Goal: Check status: Check status

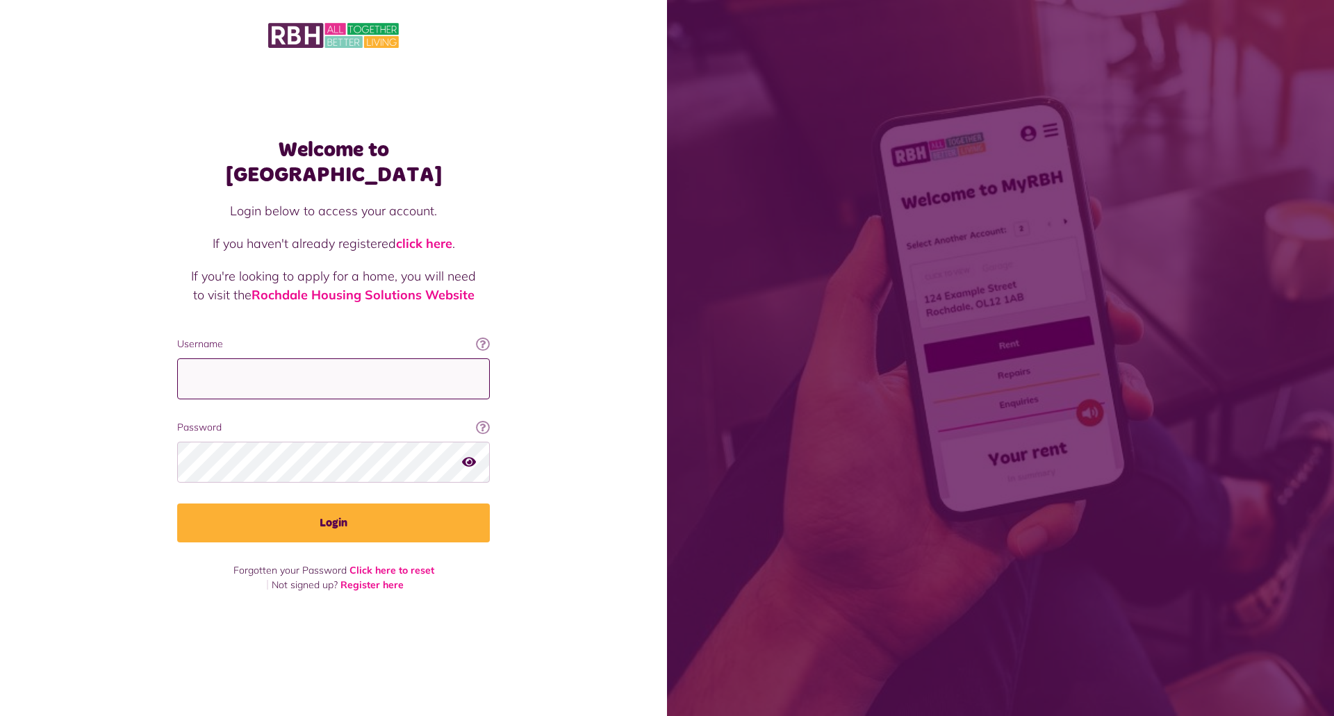
click at [318, 369] on input "Username" at bounding box center [333, 379] width 313 height 41
type input "**********"
click at [177, 504] on button "Login" at bounding box center [333, 523] width 313 height 39
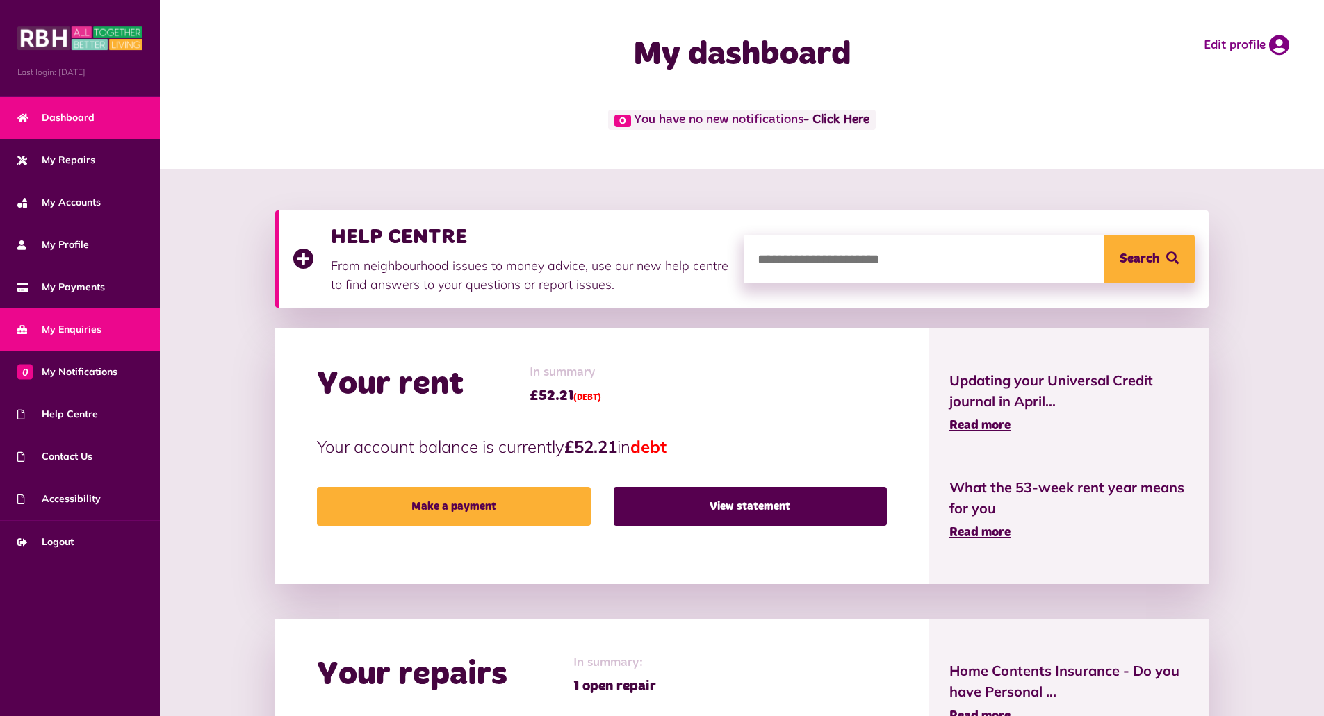
click at [76, 320] on link "My Enquiries" at bounding box center [80, 330] width 160 height 42
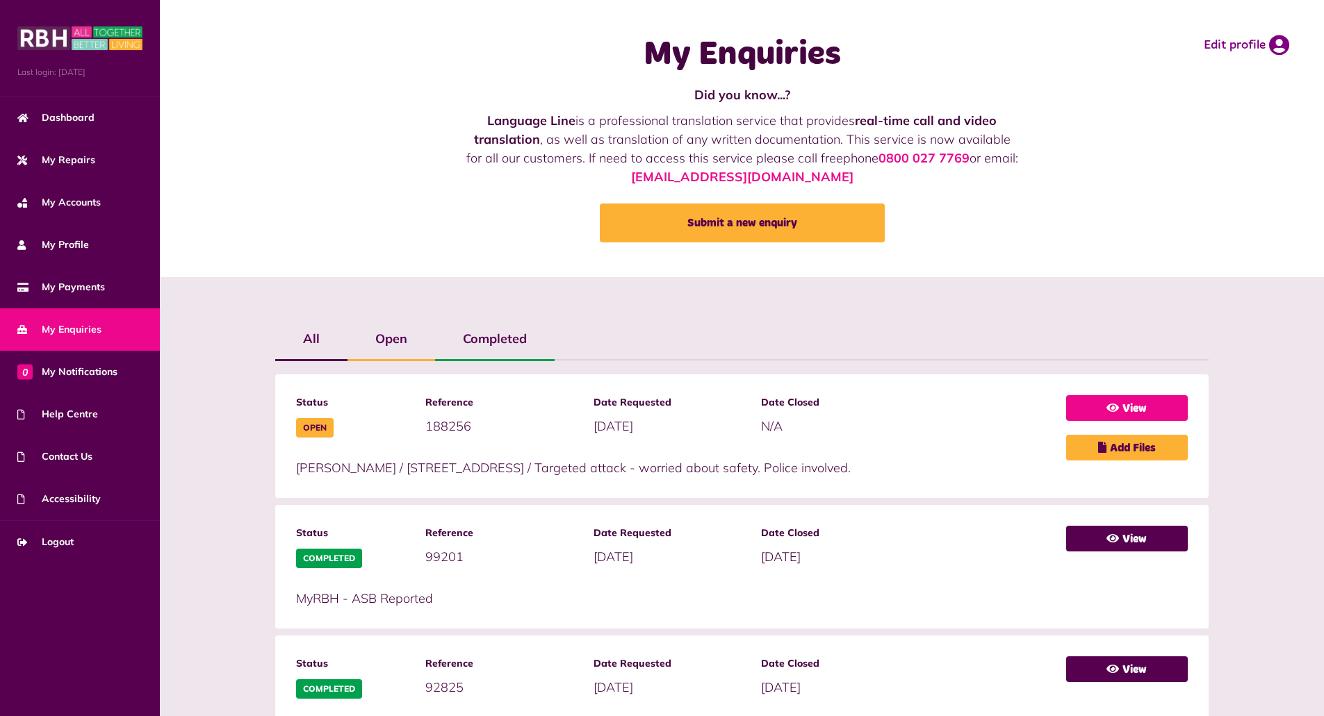
click at [1128, 408] on link "View" at bounding box center [1127, 408] width 122 height 26
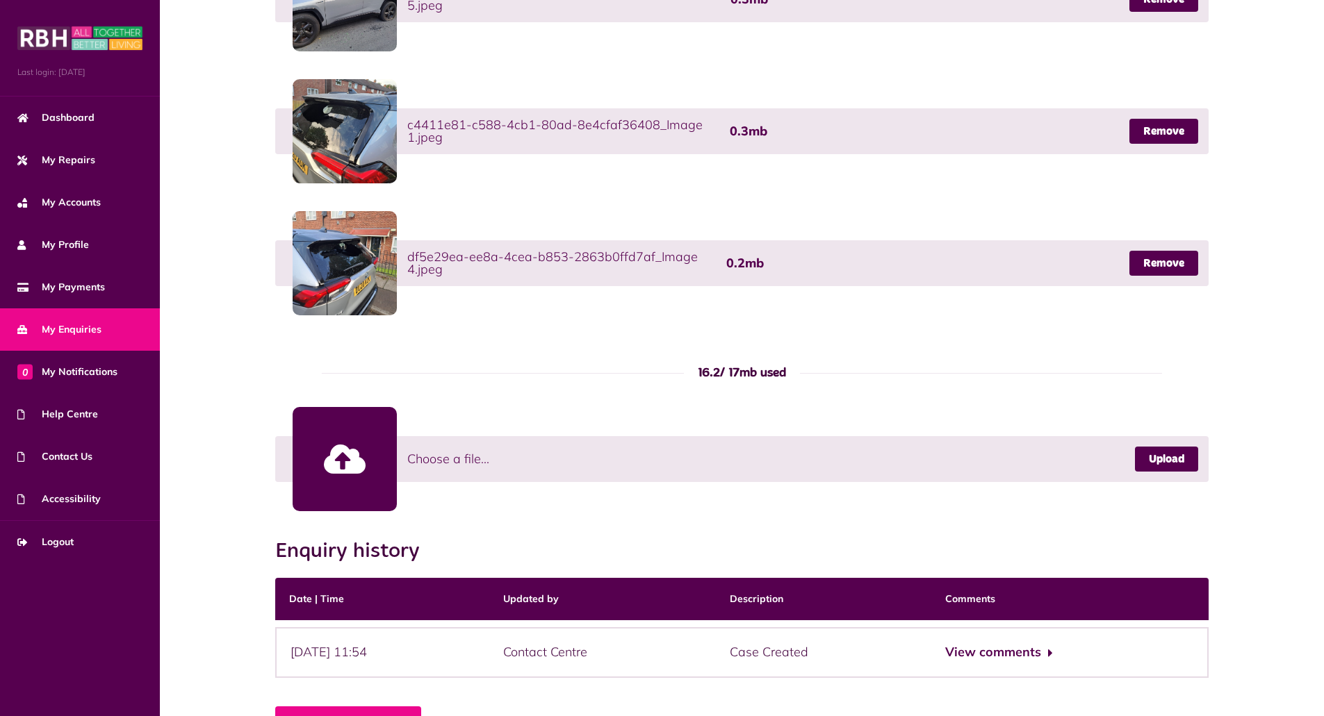
scroll to position [803, 0]
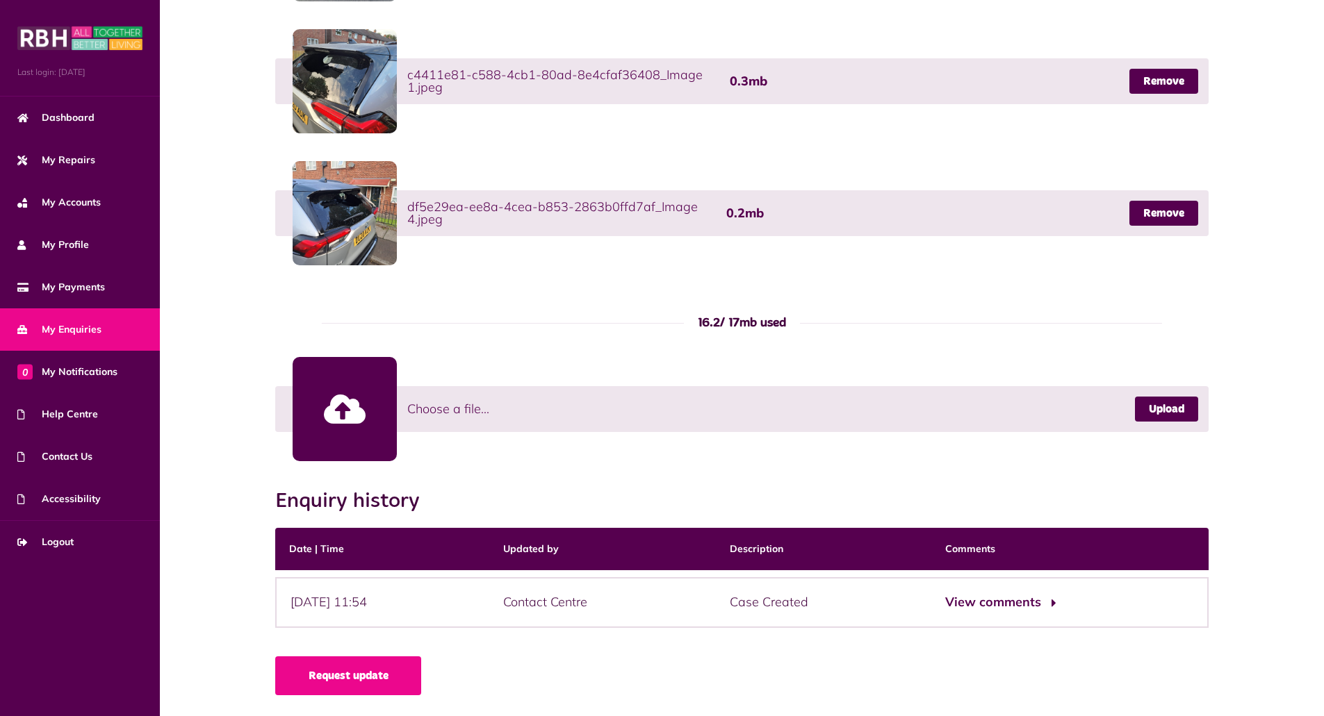
click at [1025, 603] on button "View comments" at bounding box center [999, 603] width 108 height 20
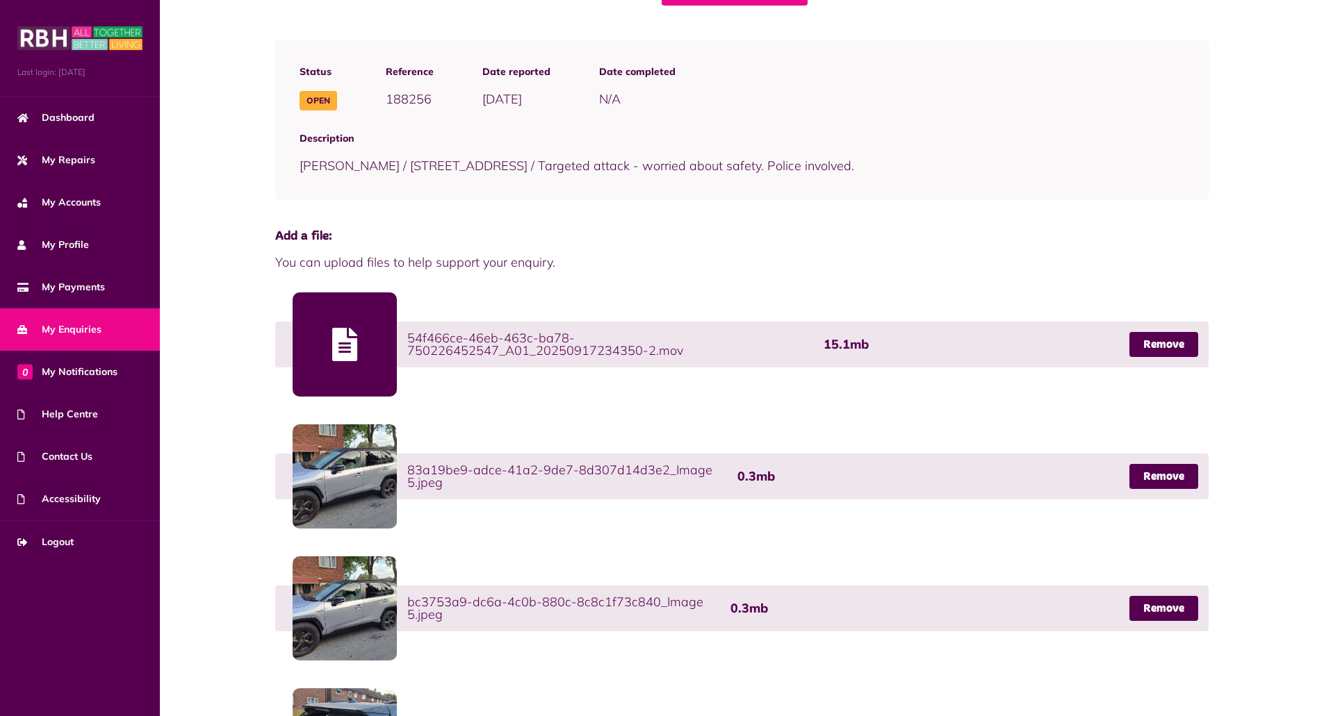
scroll to position [0, 0]
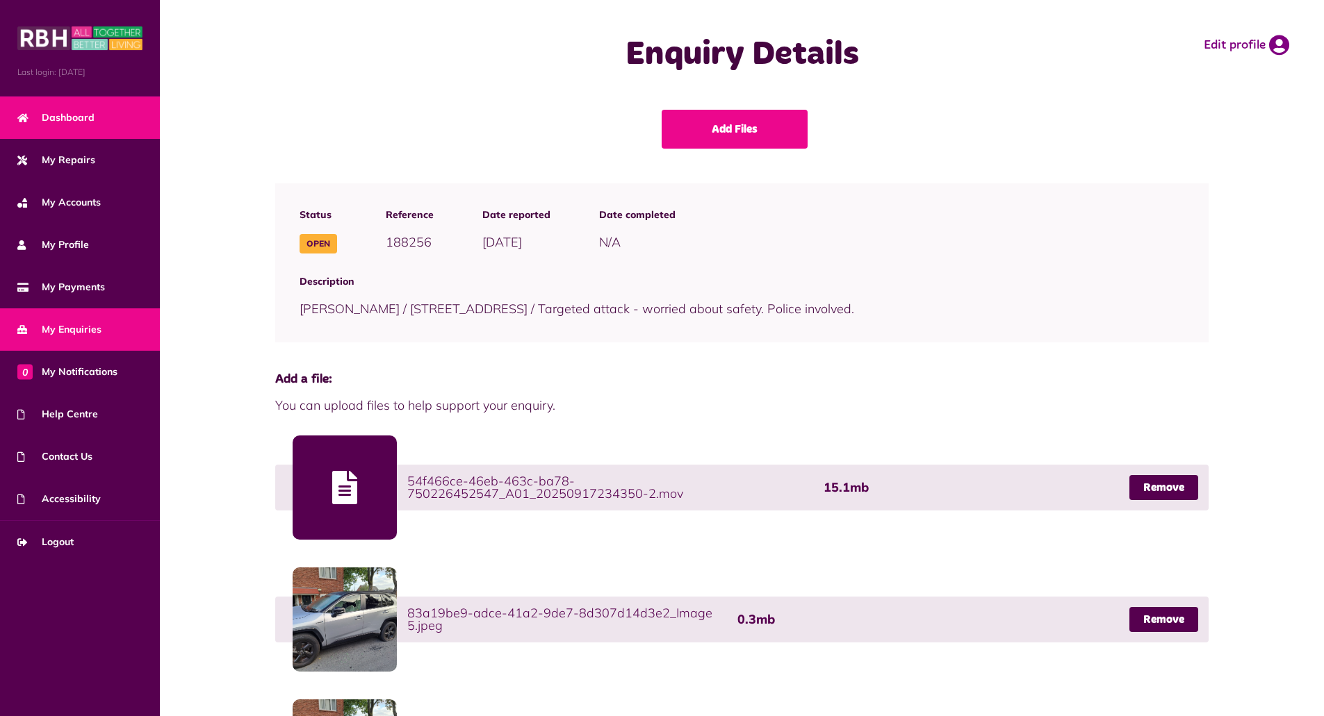
click at [76, 109] on link "Dashboard" at bounding box center [80, 118] width 160 height 42
